Goal: Task Accomplishment & Management: Manage account settings

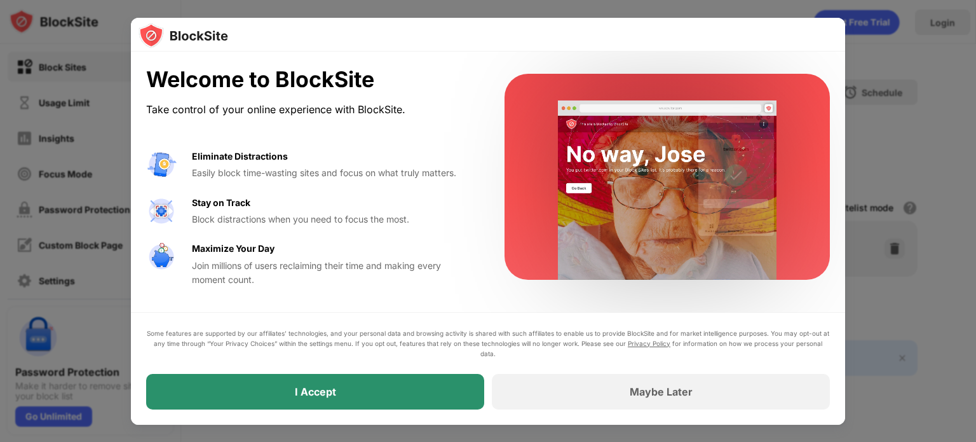
click at [394, 388] on div "I Accept" at bounding box center [315, 392] width 338 height 36
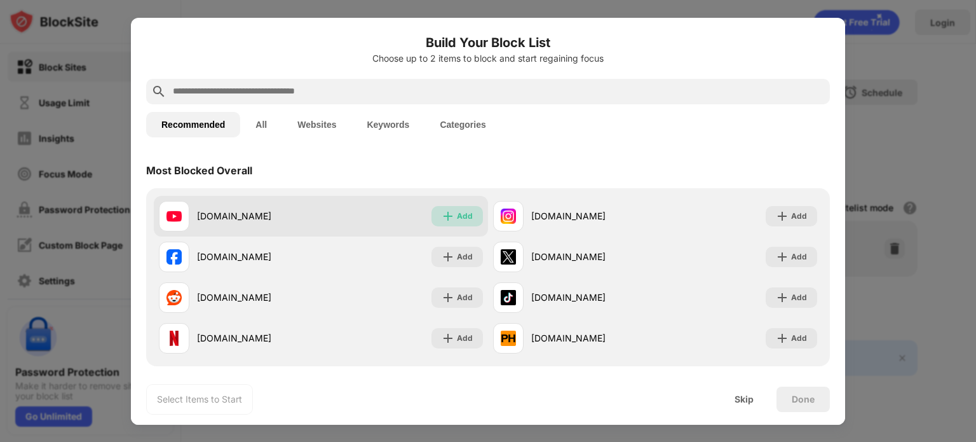
click at [449, 212] on img at bounding box center [448, 216] width 13 height 13
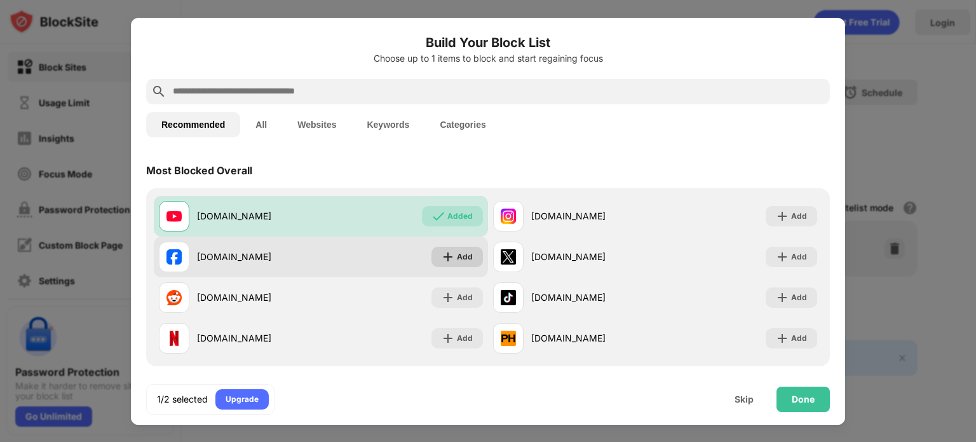
click at [442, 257] on img at bounding box center [448, 256] width 13 height 13
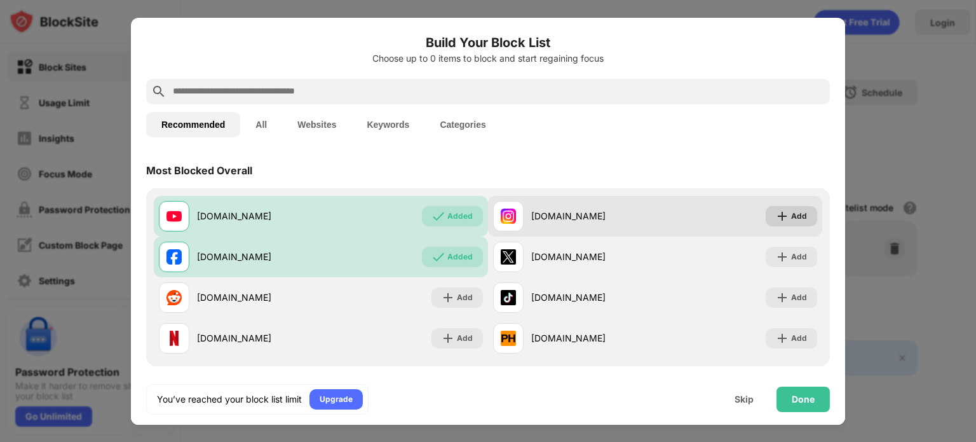
click at [791, 214] on div "Add" at bounding box center [799, 216] width 16 height 13
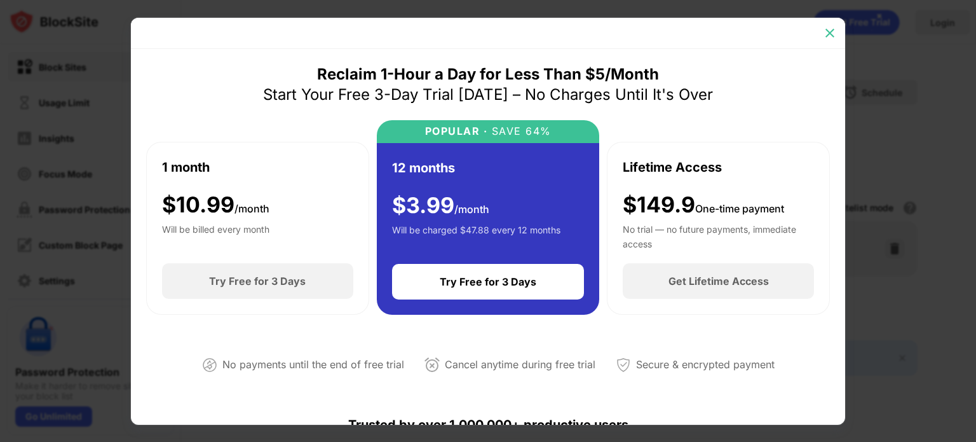
click at [832, 31] on img at bounding box center [830, 33] width 13 height 13
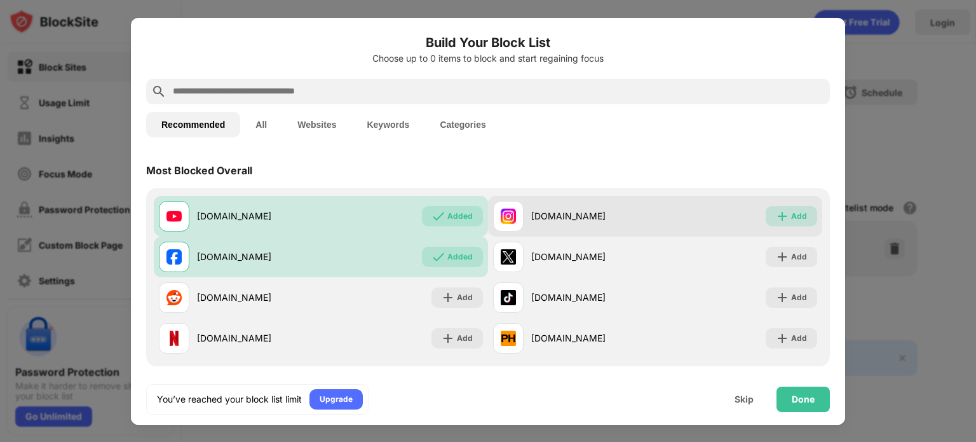
click at [781, 214] on div "Add" at bounding box center [791, 216] width 51 height 20
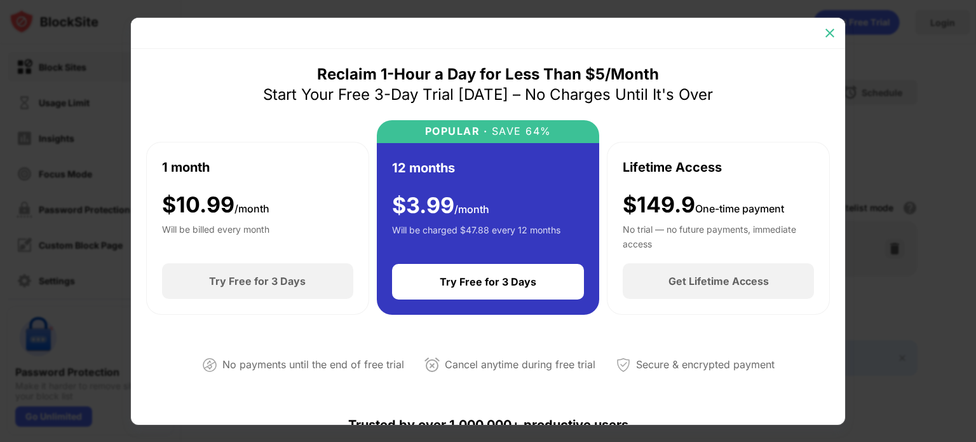
click at [832, 35] on img at bounding box center [830, 33] width 13 height 13
